Goal: Information Seeking & Learning: Check status

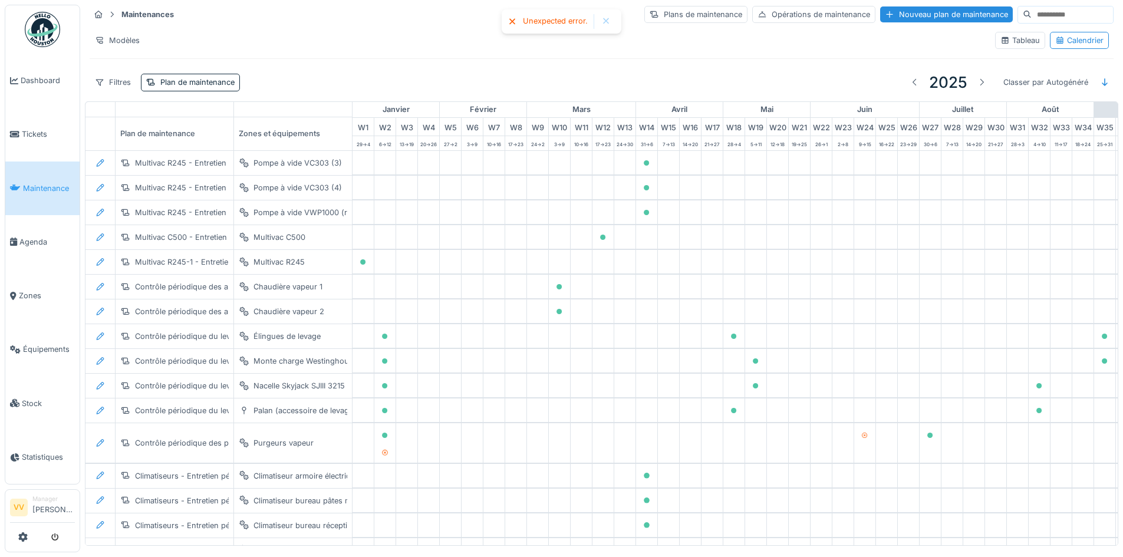
scroll to position [0, 386]
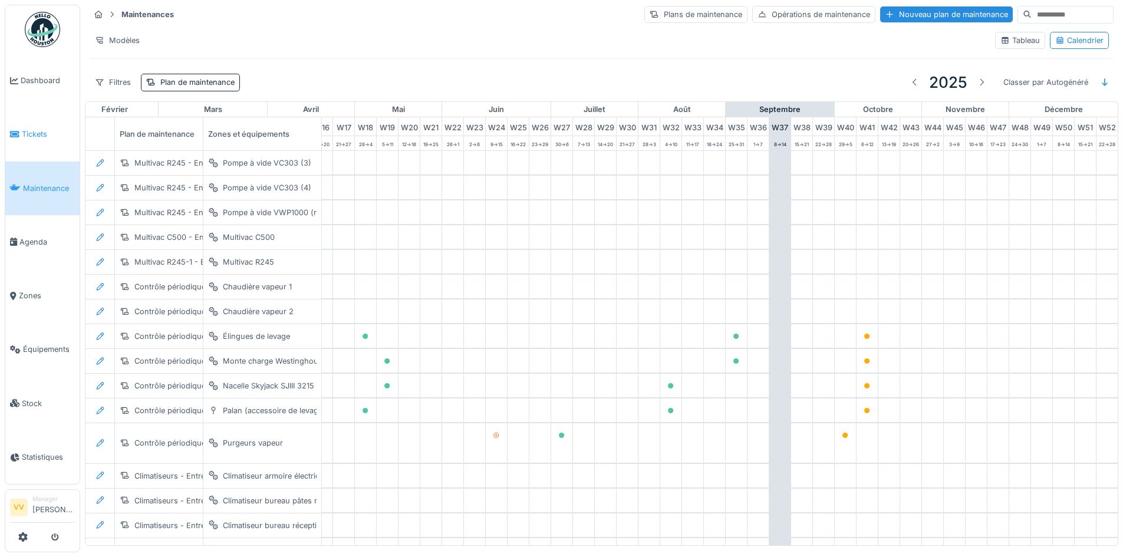
click at [37, 120] on link "Tickets" at bounding box center [42, 134] width 74 height 54
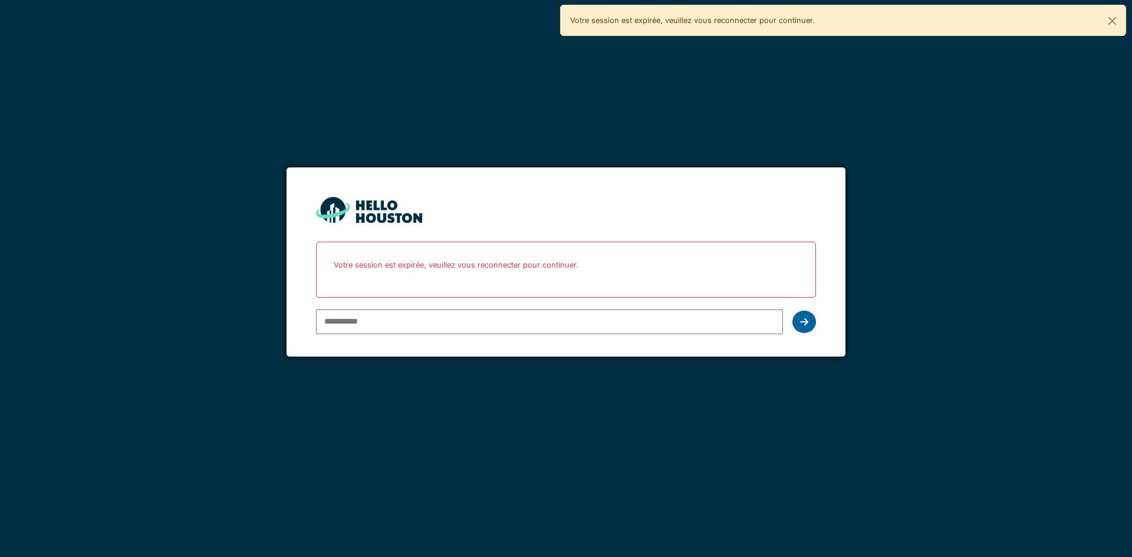
type input "**********"
click at [805, 321] on icon at bounding box center [804, 321] width 8 height 9
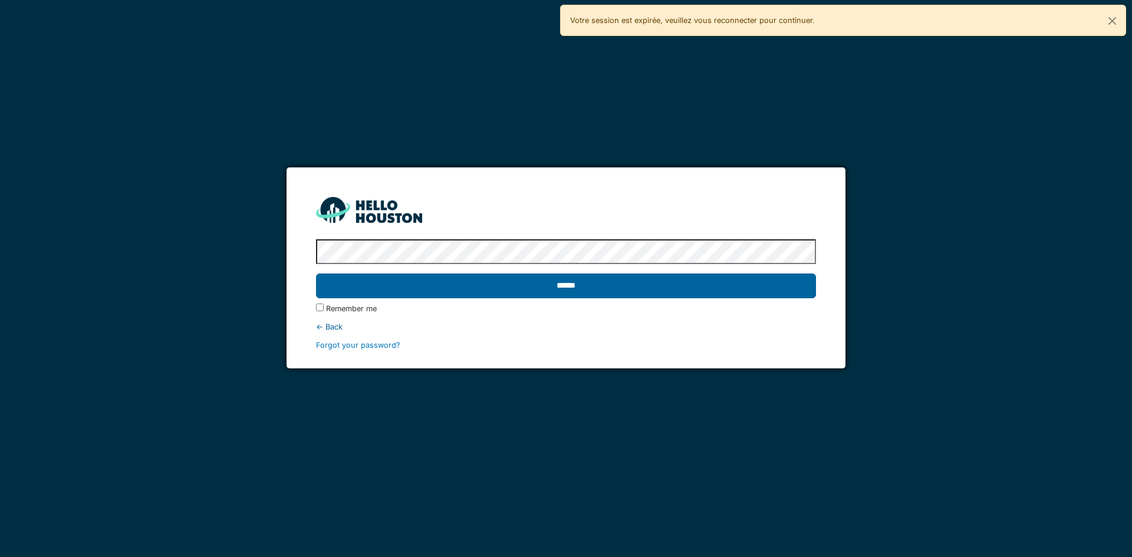
click at [693, 281] on input "******" at bounding box center [565, 286] width 499 height 25
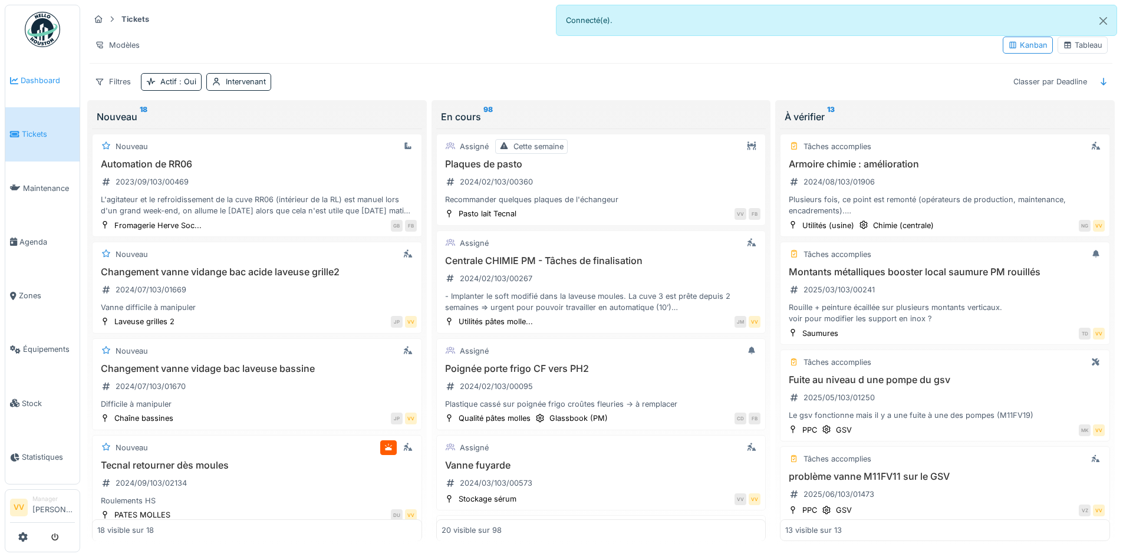
click at [19, 77] on li "Dashboard" at bounding box center [42, 80] width 65 height 11
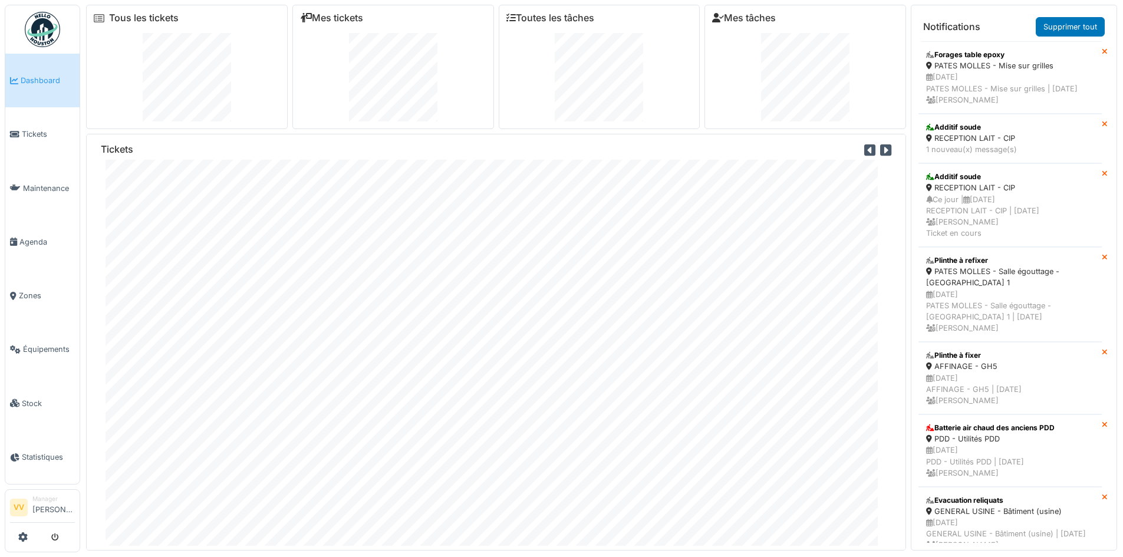
click at [42, 81] on span "Dashboard" at bounding box center [48, 80] width 54 height 11
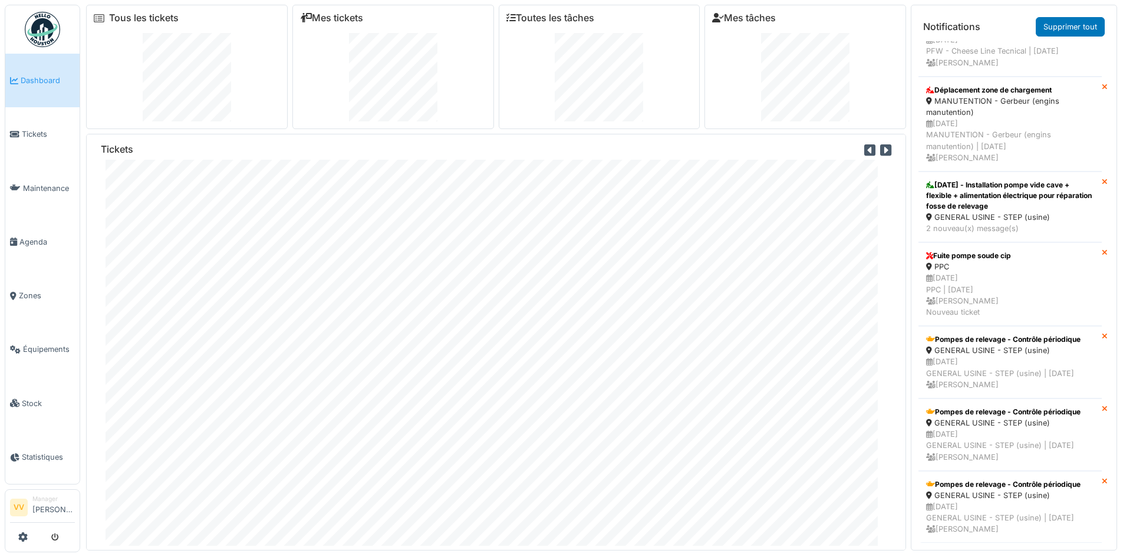
scroll to position [3872, 0]
click at [37, 133] on span "Tickets" at bounding box center [48, 134] width 53 height 11
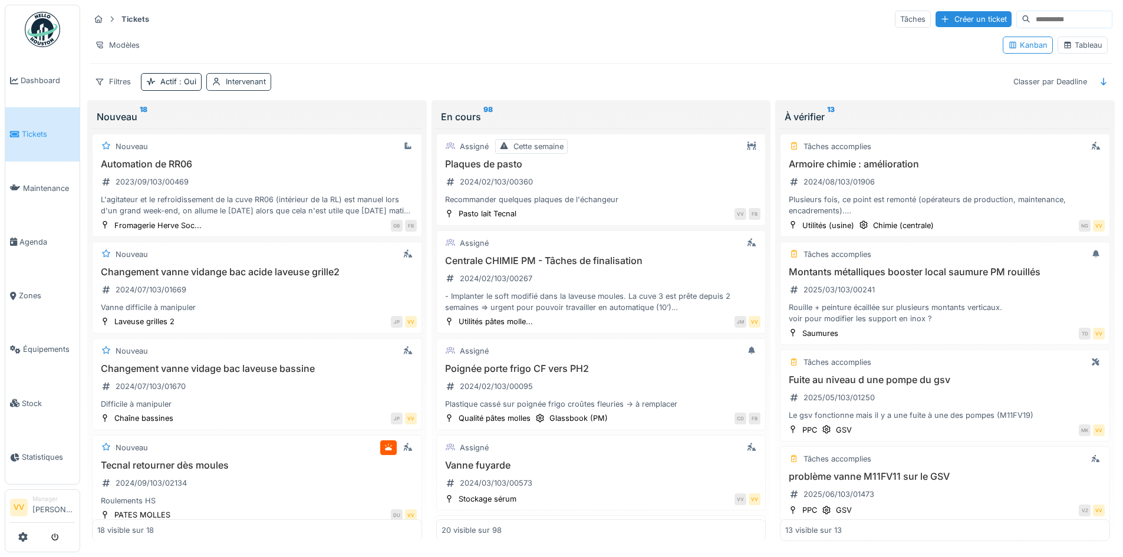
click at [236, 81] on div "Intervenant" at bounding box center [246, 81] width 40 height 11
click at [272, 152] on div "Intervenant" at bounding box center [247, 152] width 62 height 13
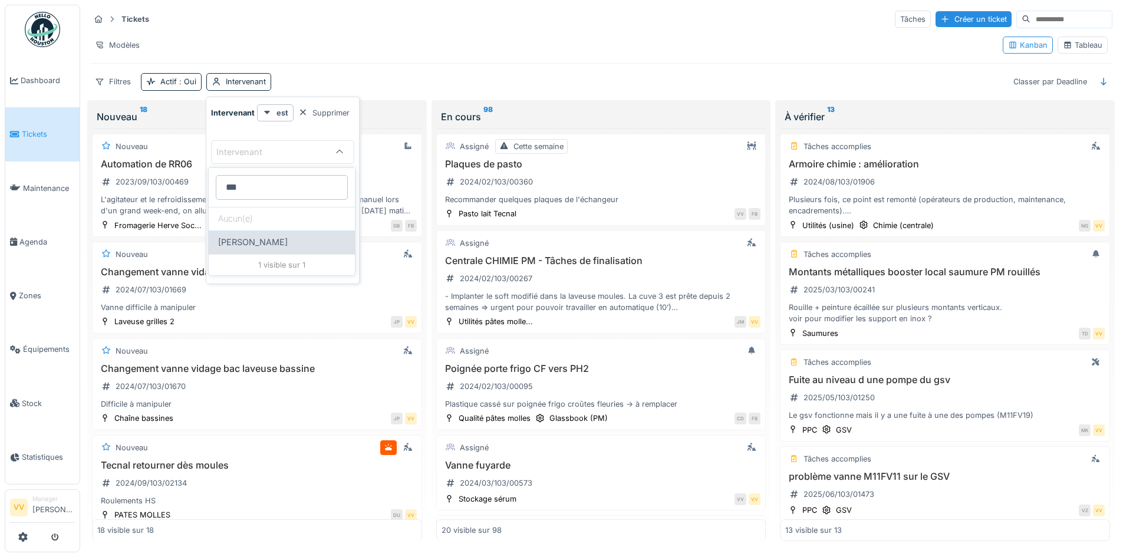
type input "***"
click at [277, 242] on div "[PERSON_NAME]" at bounding box center [281, 242] width 127 height 13
type input "****"
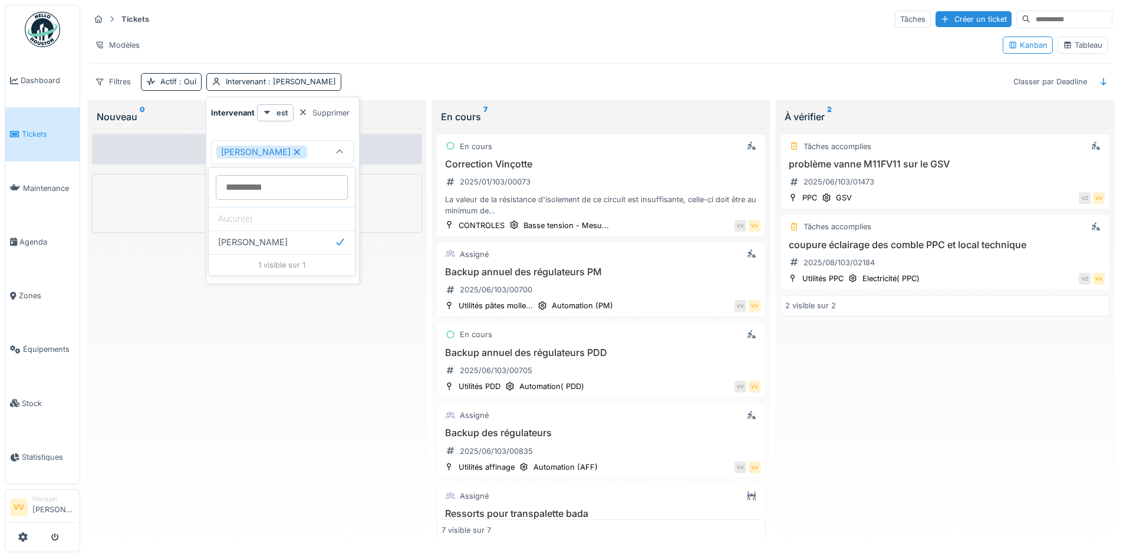
click at [1007, 457] on div "Tâches accomplies problème vanne M11FV11 sur le GSV 2025/06/103/01473 PPC GSV V…" at bounding box center [945, 335] width 330 height 413
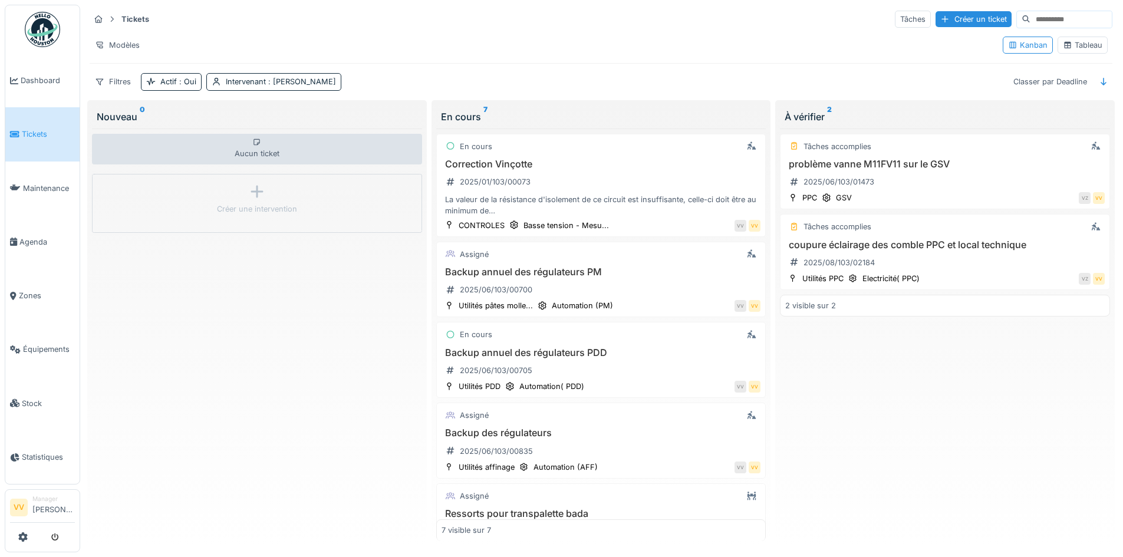
click at [930, 407] on div "Tâches accomplies problème vanne M11FV11 sur le GSV 2025/06/103/01473 PPC GSV V…" at bounding box center [945, 335] width 330 height 413
click at [37, 130] on span "Tickets" at bounding box center [48, 134] width 53 height 11
click at [303, 83] on span ": [PERSON_NAME]" at bounding box center [301, 81] width 70 height 9
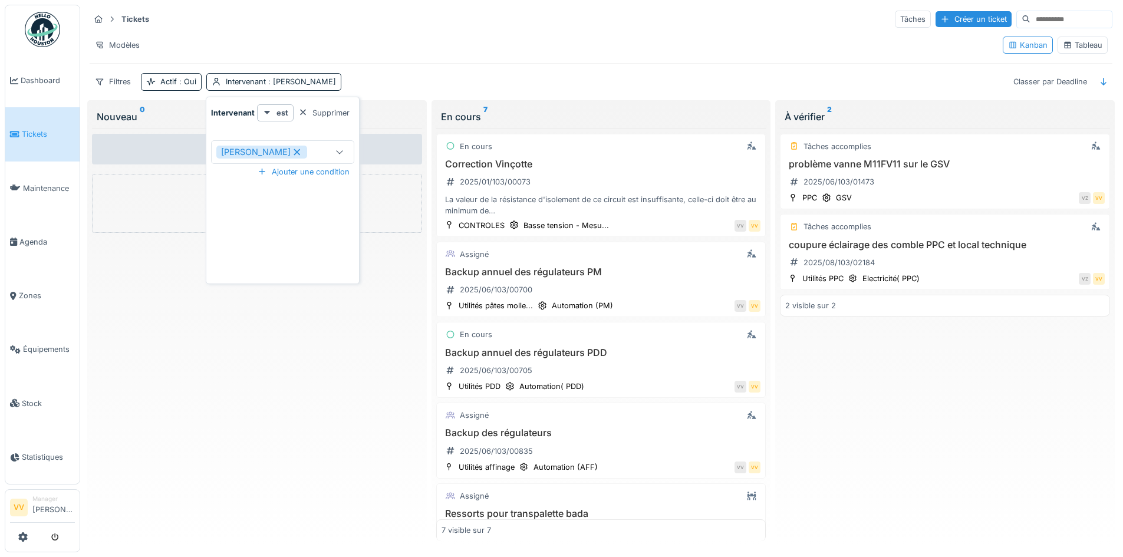
click at [294, 150] on icon at bounding box center [297, 152] width 6 height 6
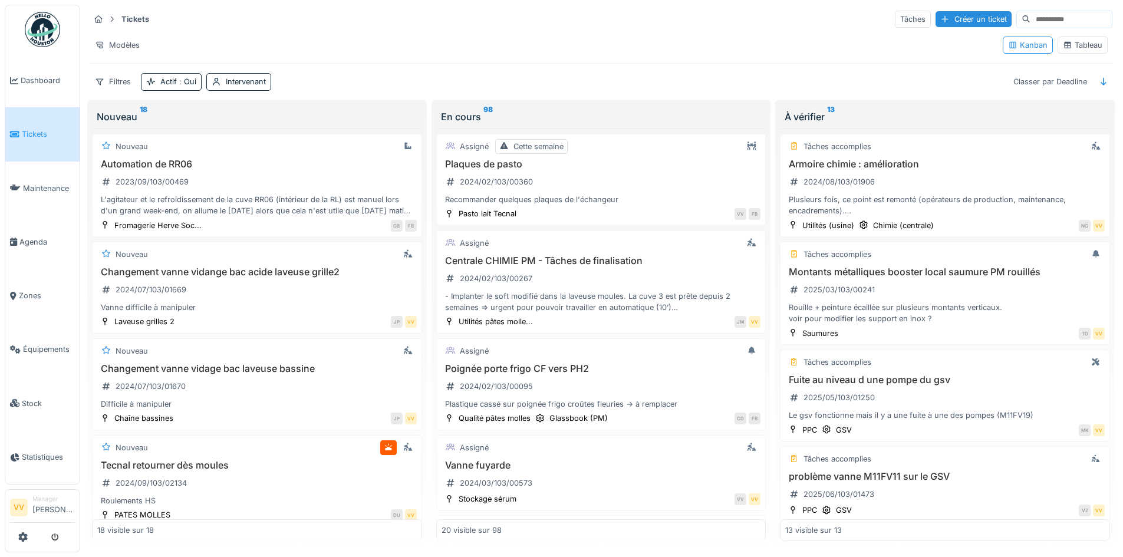
click at [475, 37] on div "Modèles" at bounding box center [542, 45] width 904 height 17
click at [641, 27] on div "Tickets Tâches Créer un ticket" at bounding box center [601, 18] width 1023 height 19
click at [22, 136] on span "Tickets" at bounding box center [48, 134] width 53 height 11
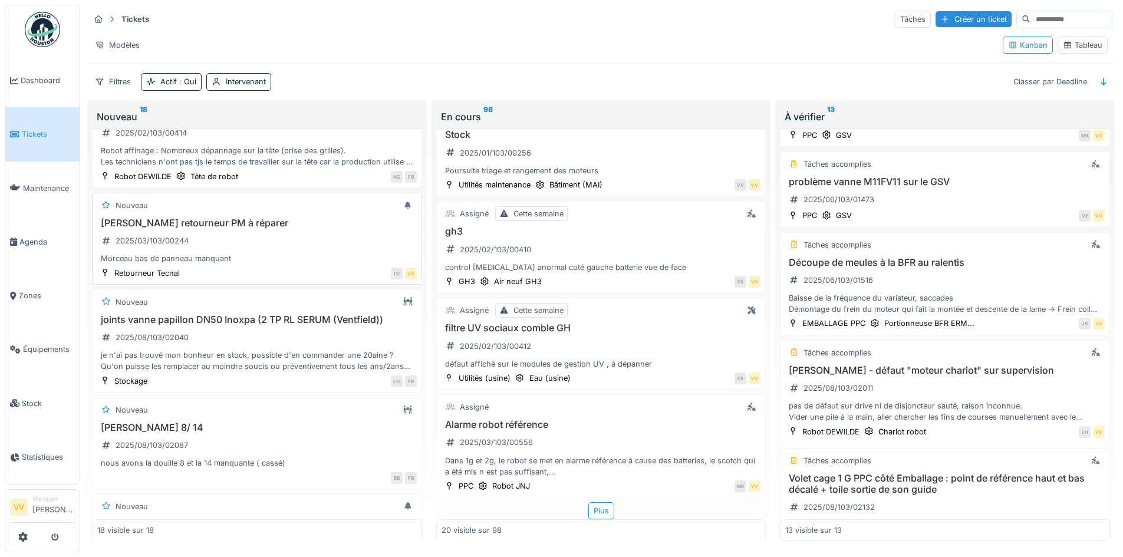
scroll to position [589, 0]
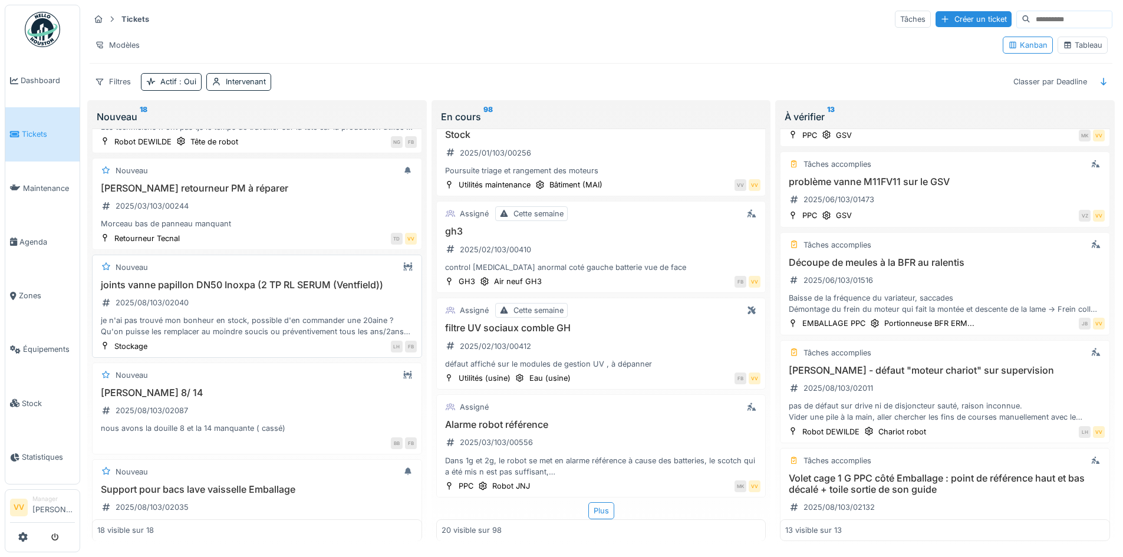
click at [255, 281] on h3 "joints vanne papillon DN50 Inoxpa (2 TP RL SERUM (Ventfield))" at bounding box center [256, 284] width 319 height 11
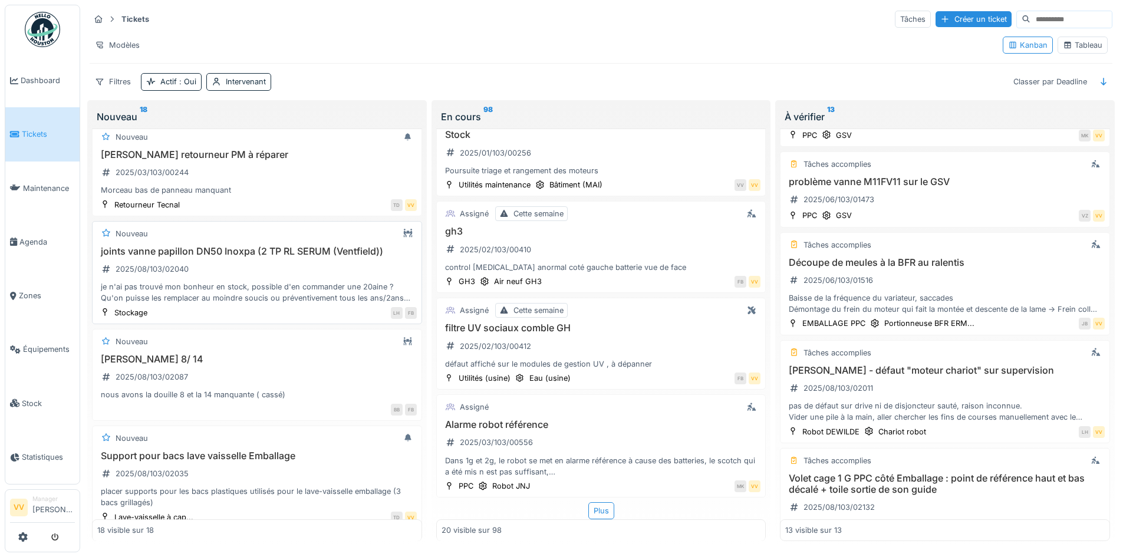
scroll to position [317, 0]
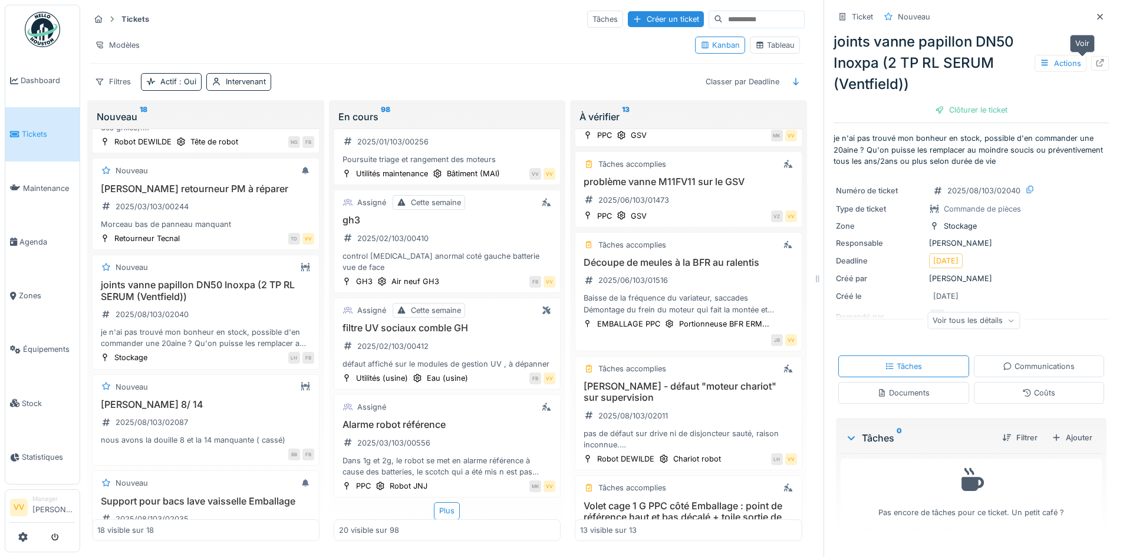
click at [1095, 59] on icon at bounding box center [1099, 63] width 9 height 8
click at [31, 131] on span "Tickets" at bounding box center [48, 134] width 53 height 11
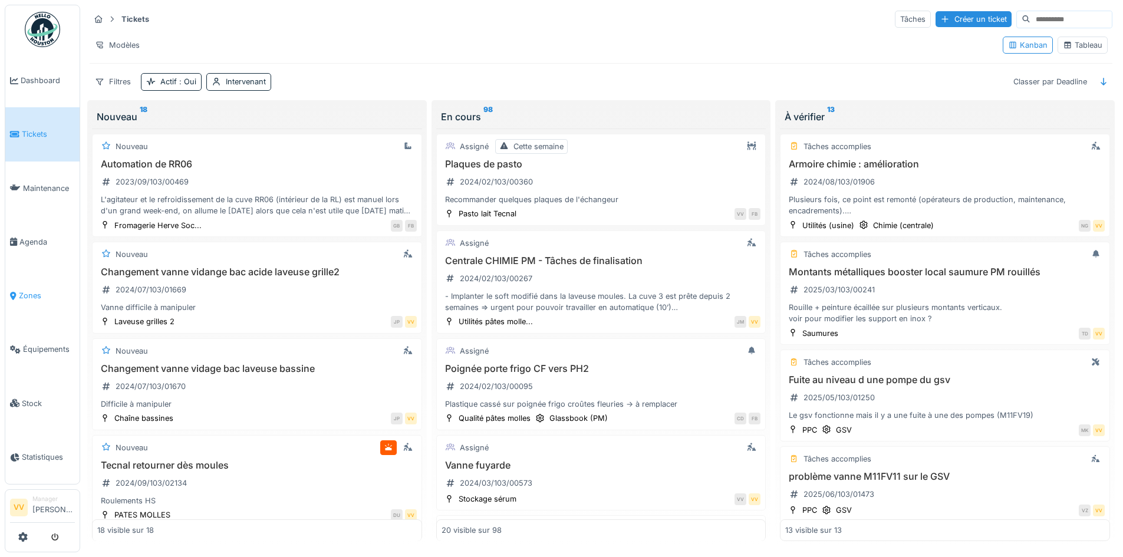
click at [43, 292] on span "Zones" at bounding box center [47, 295] width 56 height 11
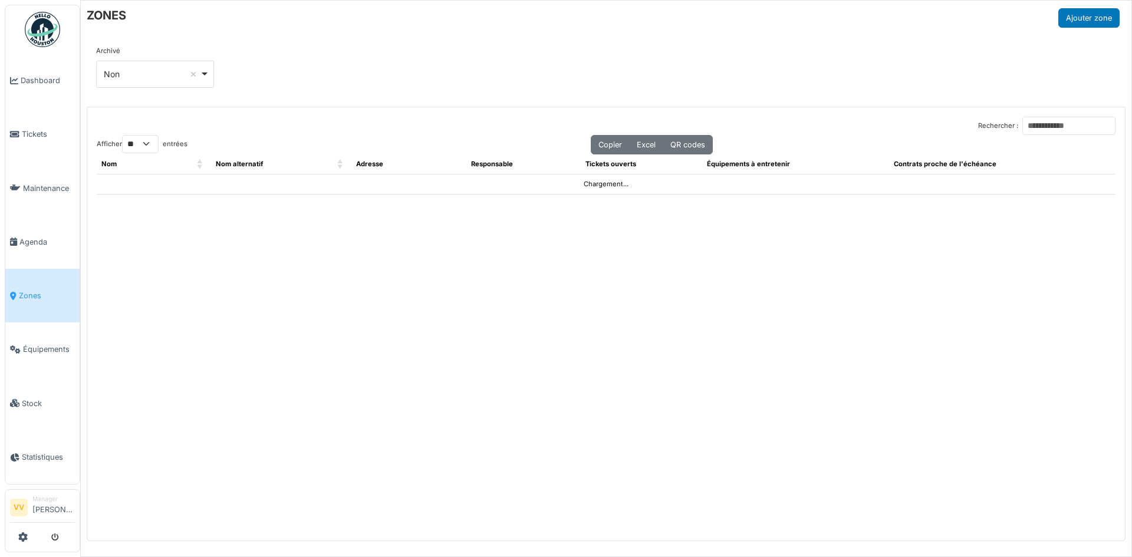
select select "**"
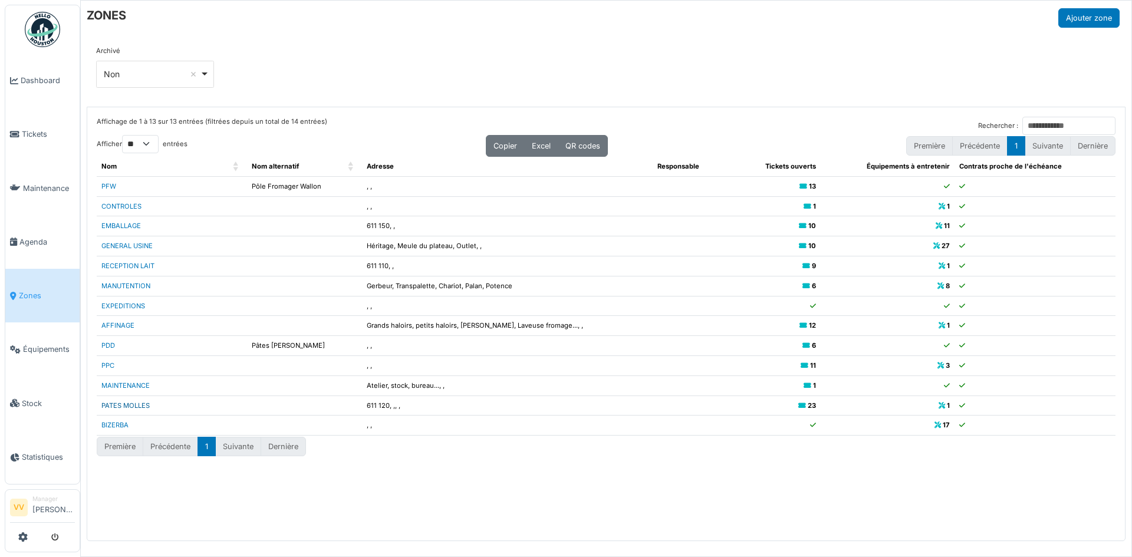
click at [130, 407] on link "PATES MOLLES" at bounding box center [125, 405] width 48 height 8
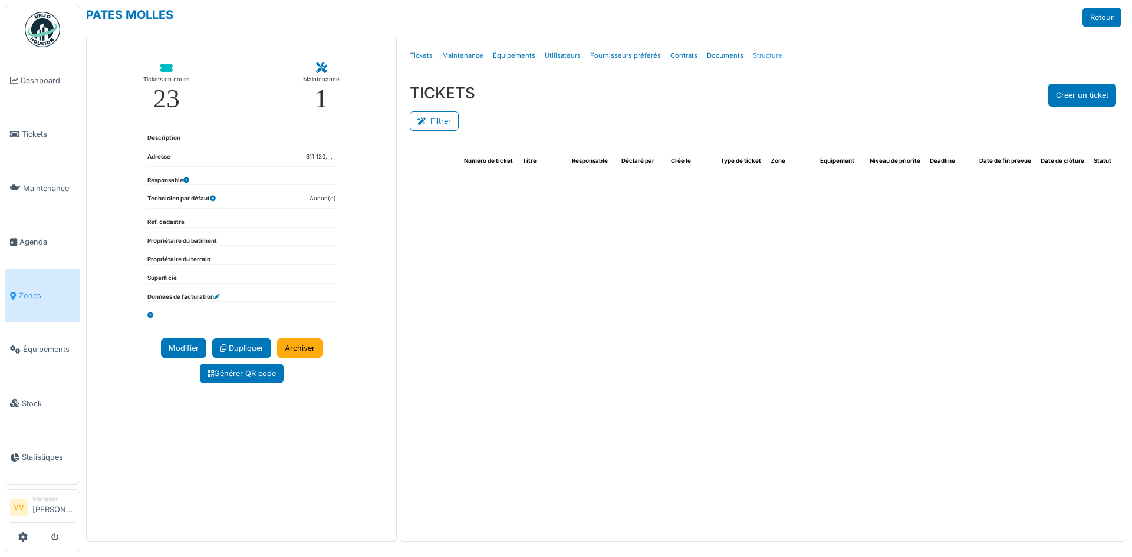
click at [766, 59] on link "Structure" at bounding box center [767, 56] width 39 height 28
select select "***"
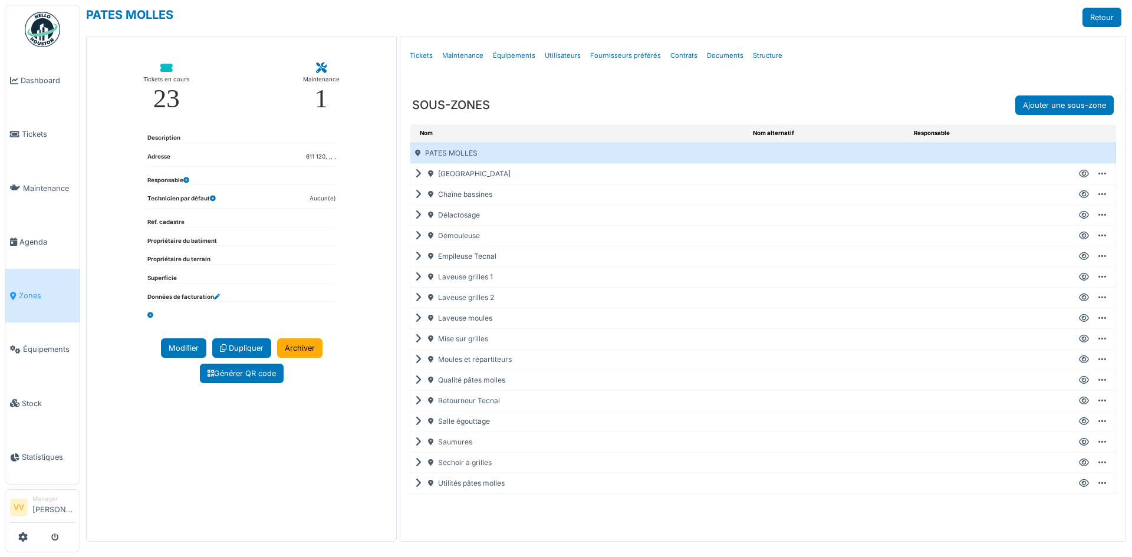
click at [417, 319] on icon at bounding box center [420, 318] width 11 height 1
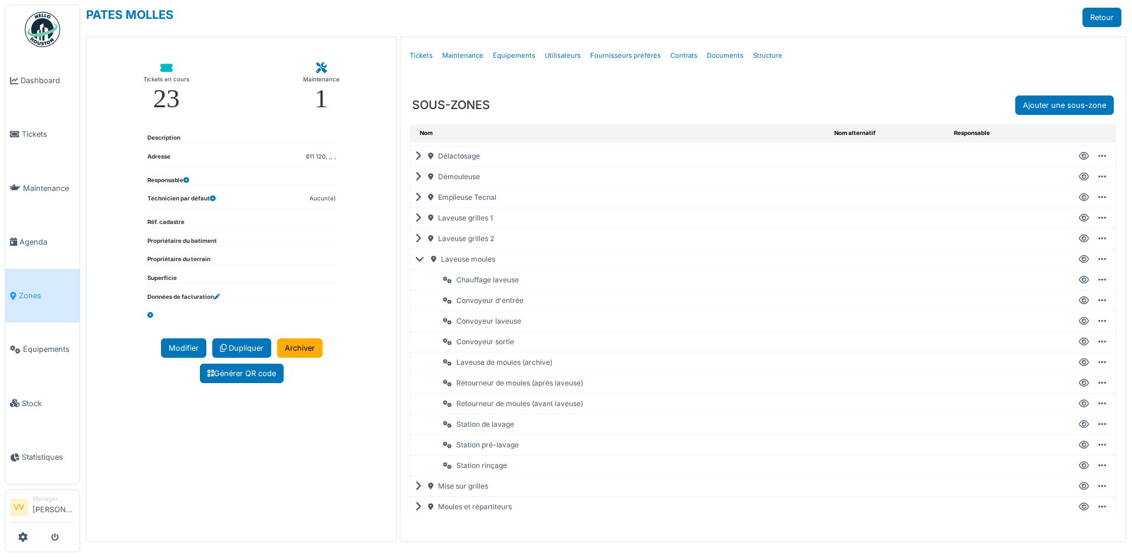
scroll to position [118, 0]
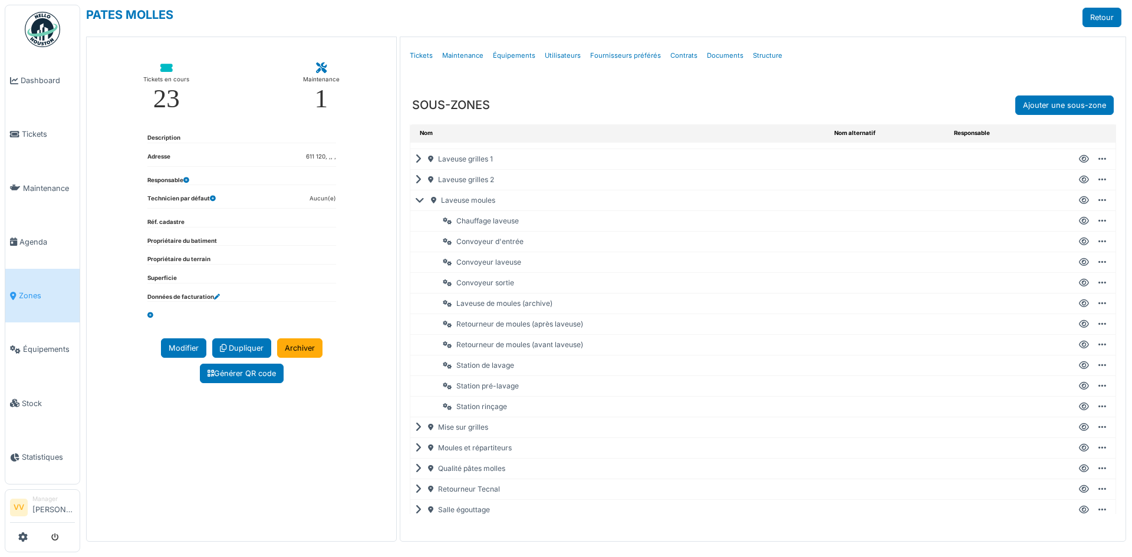
click at [1079, 387] on icon at bounding box center [1084, 386] width 10 height 1
click at [416, 200] on icon at bounding box center [422, 200] width 14 height 1
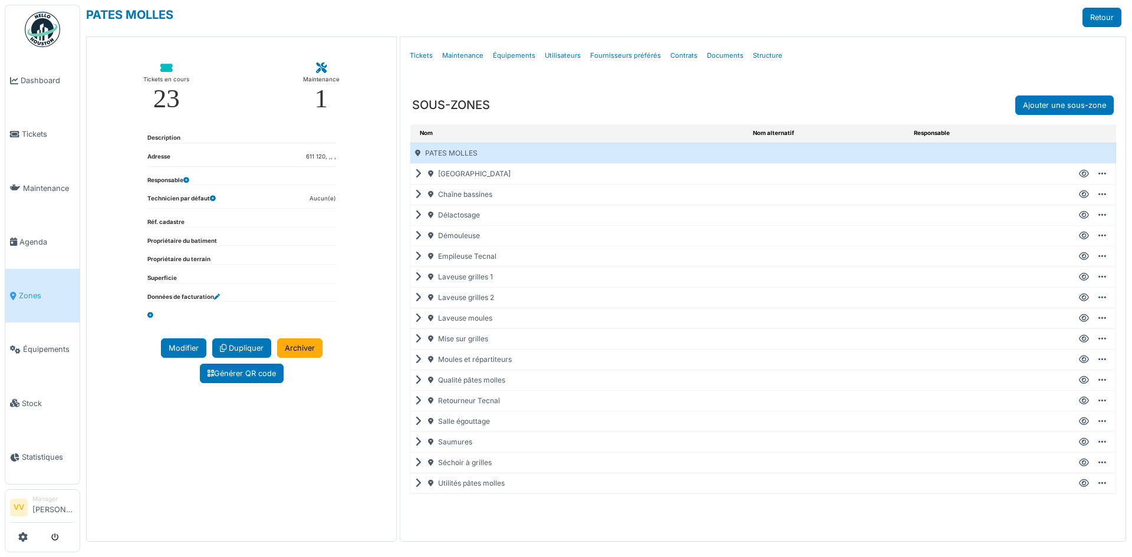
click at [417, 195] on icon at bounding box center [420, 195] width 11 height 1
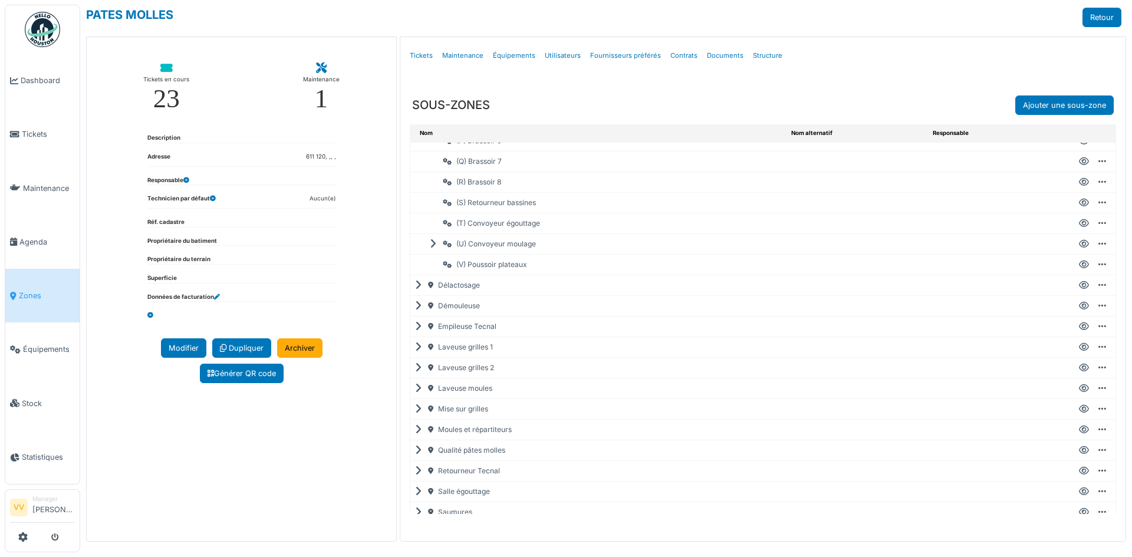
scroll to position [413, 0]
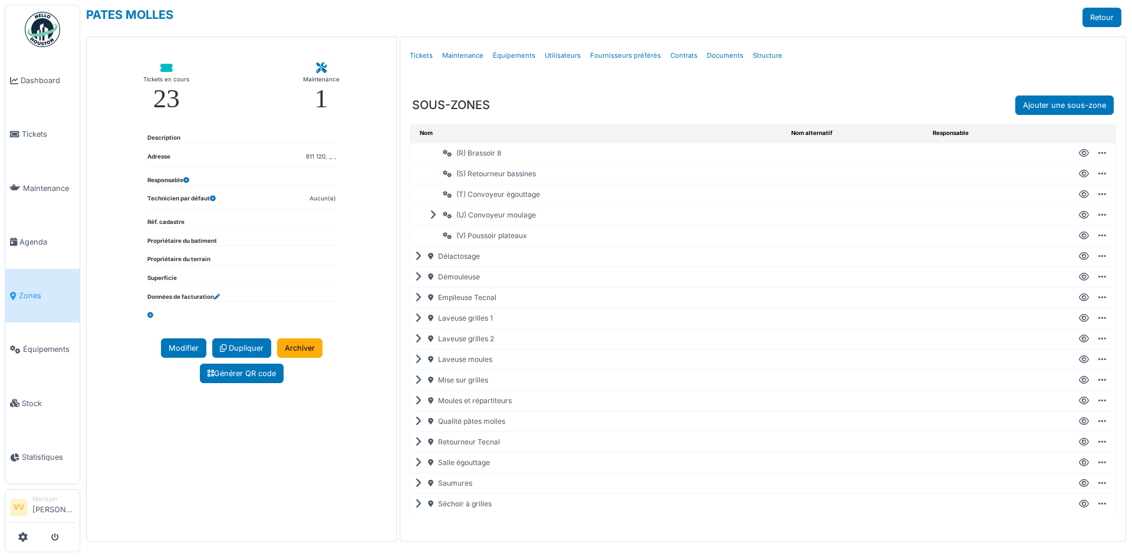
click at [433, 215] on icon at bounding box center [435, 215] width 11 height 1
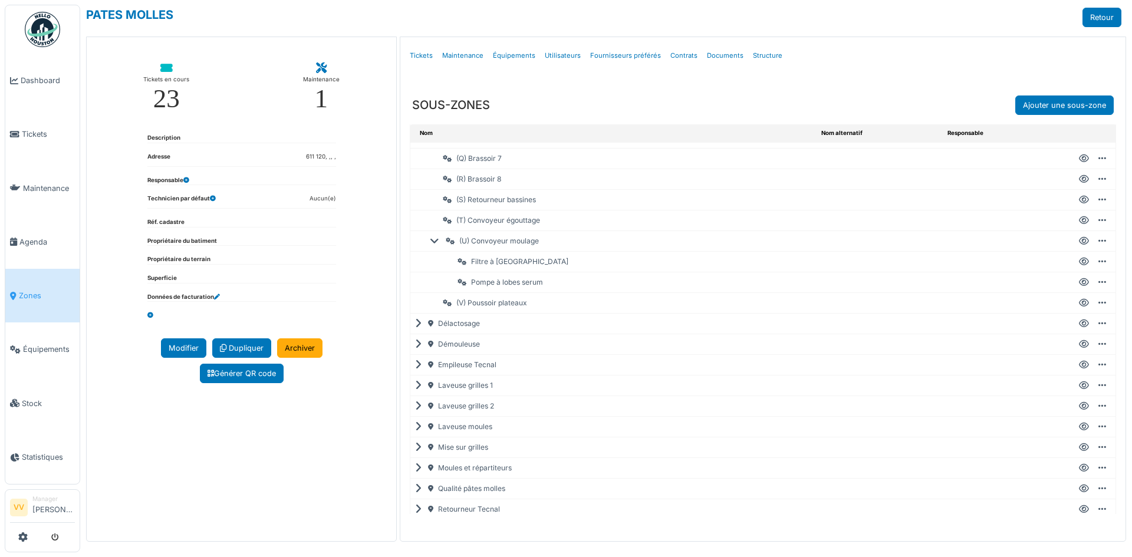
scroll to position [472, 0]
drag, startPoint x: 215, startPoint y: 445, endPoint x: 201, endPoint y: 391, distance: 56.0
click at [215, 445] on div "Tickets en cours 23 Maintenance 1 Description Adresse 611 120, ,, , Responsable…" at bounding box center [241, 289] width 311 height 505
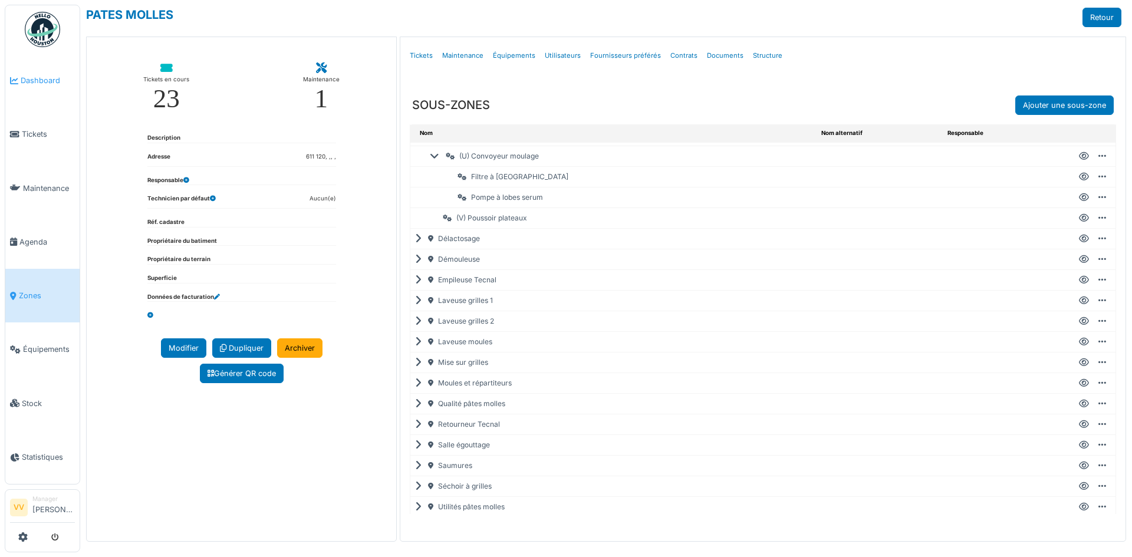
click at [20, 86] on link "Dashboard" at bounding box center [42, 81] width 74 height 54
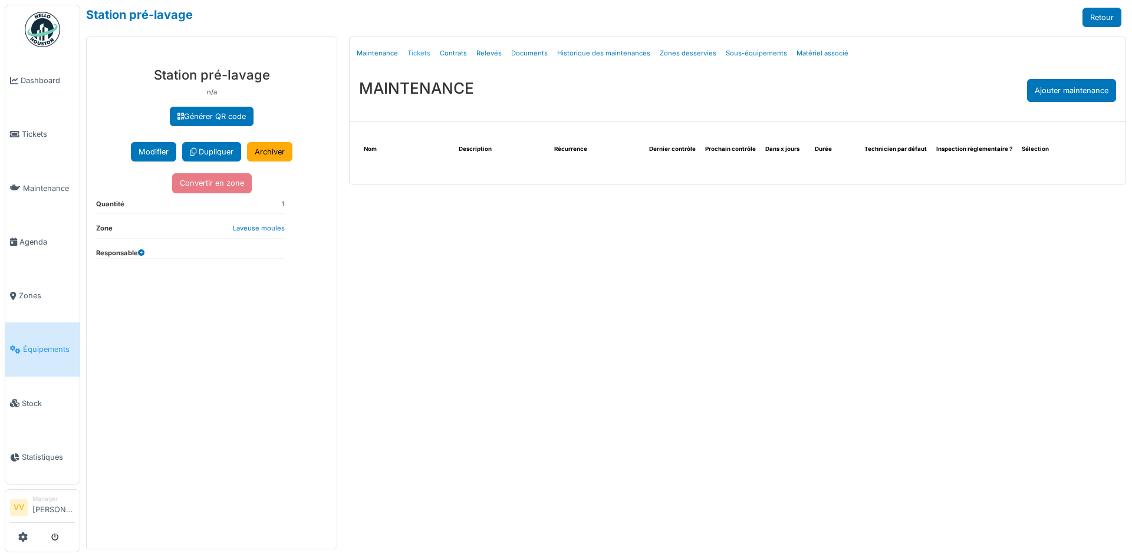
click at [419, 53] on link "Tickets" at bounding box center [419, 53] width 32 height 28
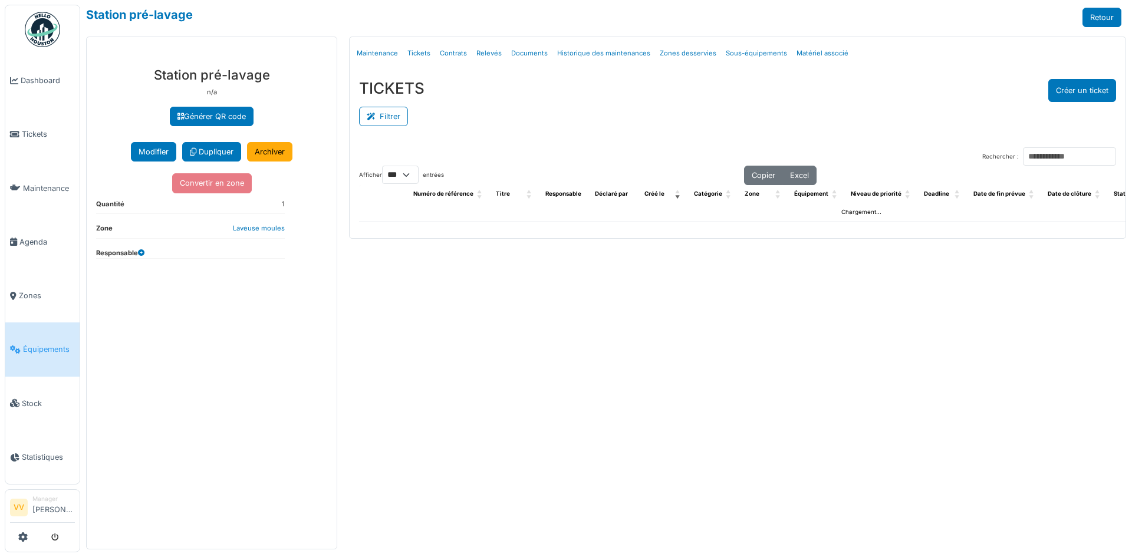
select select "***"
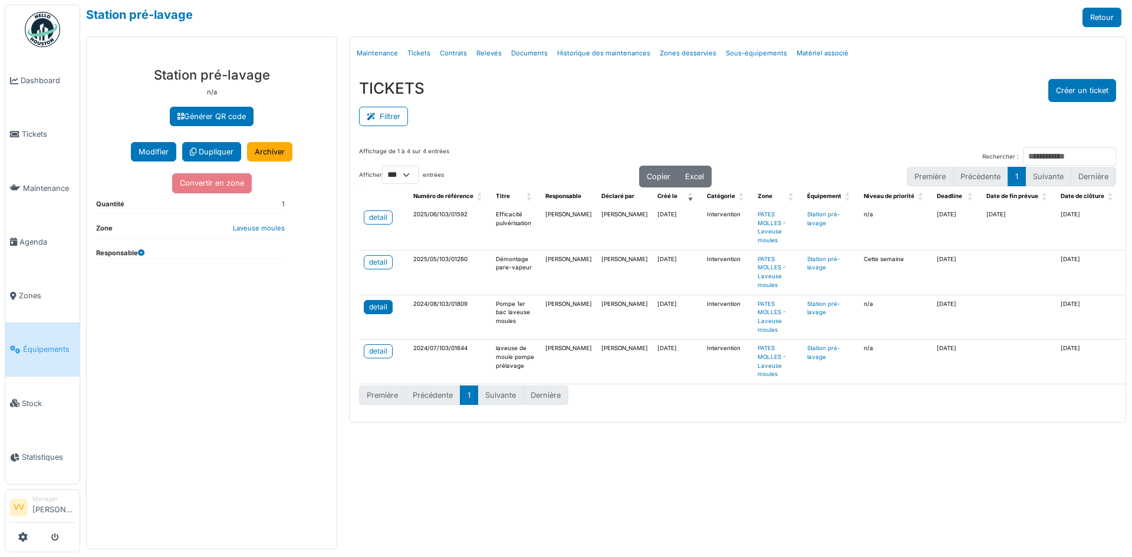
click at [381, 300] on link "detail" at bounding box center [378, 307] width 29 height 14
click at [388, 352] on link "detail" at bounding box center [378, 351] width 29 height 14
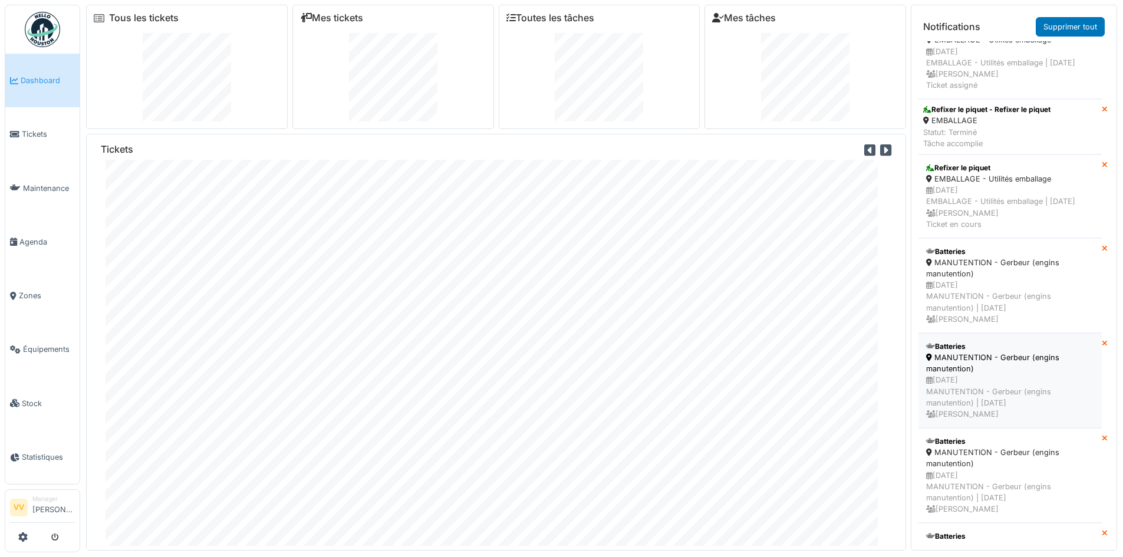
scroll to position [2417, 0]
